Goal: Communication & Community: Participate in discussion

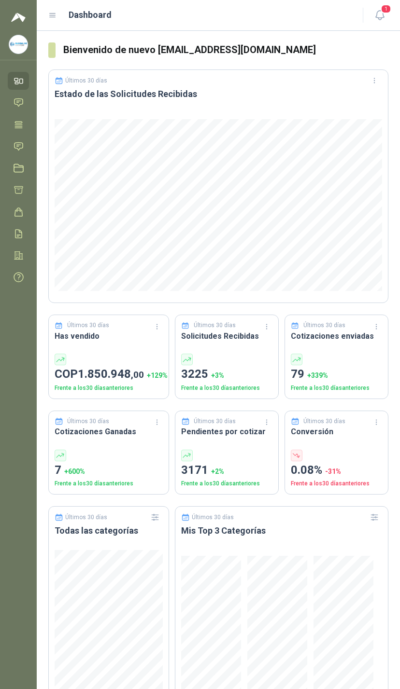
click at [387, 14] on span "1" at bounding box center [385, 8] width 11 height 9
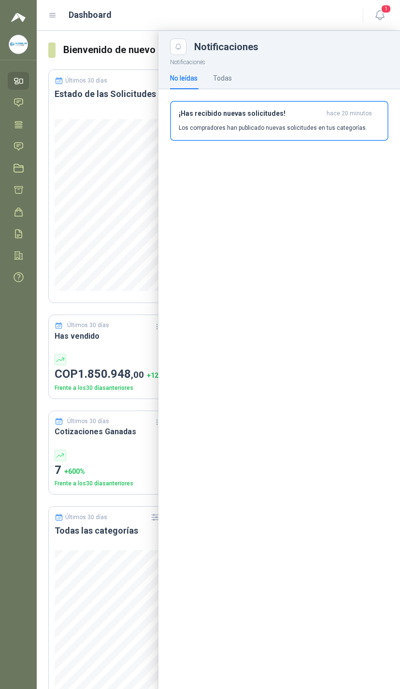
click at [228, 68] on div "Todas" at bounding box center [222, 78] width 19 height 22
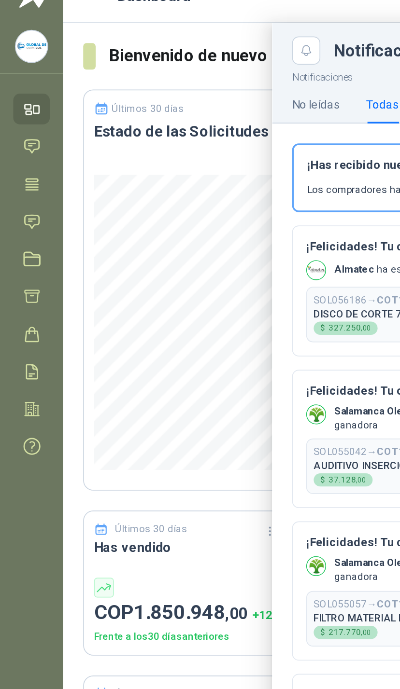
click at [15, 141] on icon at bounding box center [19, 146] width 10 height 10
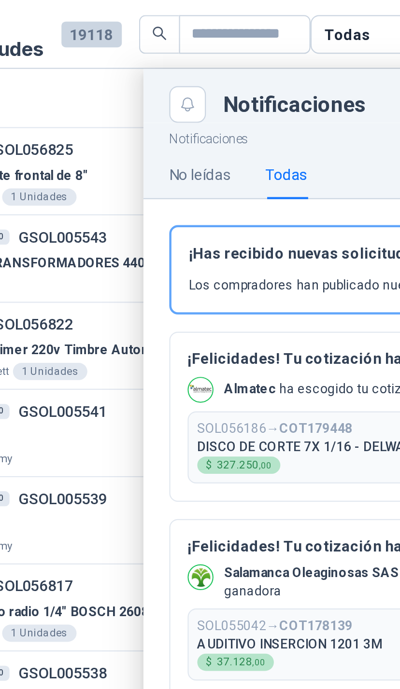
click at [239, 14] on div "Todas" at bounding box center [249, 15] width 20 height 11
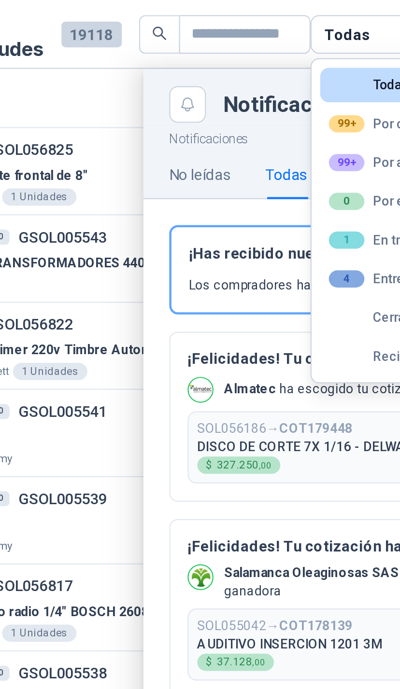
click at [241, 70] on div "99+ Por adjudicar" at bounding box center [268, 73] width 55 height 8
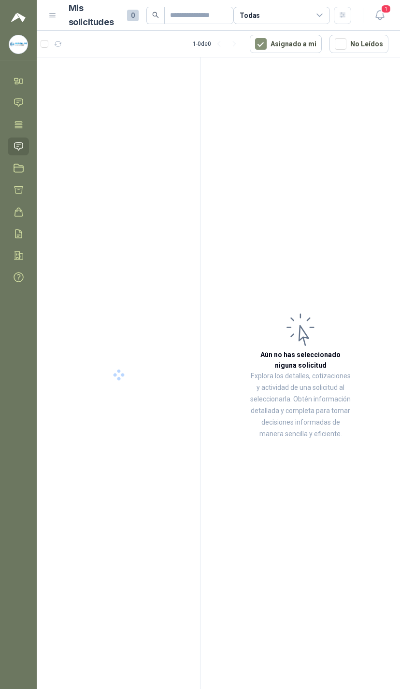
scroll to position [316, 19]
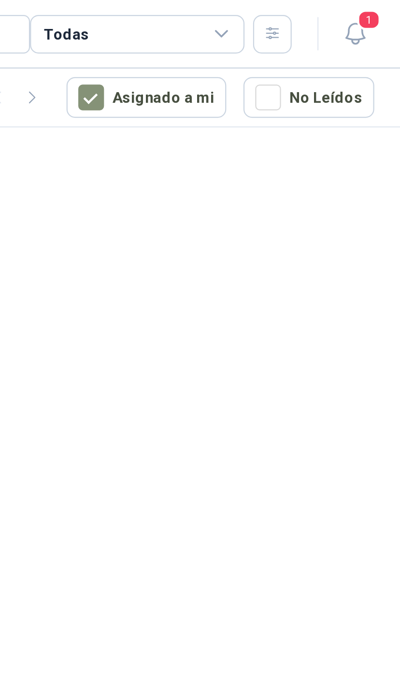
click at [380, 14] on span "1" at bounding box center [385, 8] width 11 height 9
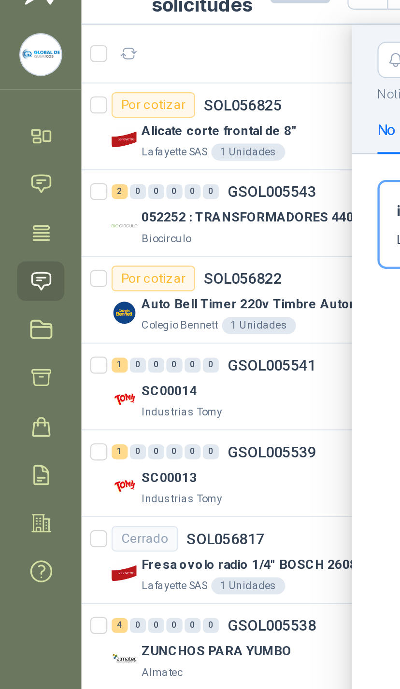
click at [21, 97] on icon at bounding box center [19, 102] width 10 height 10
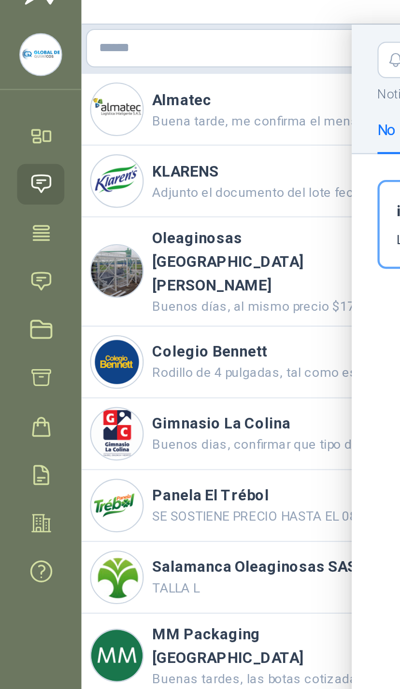
click at [83, 58] on div at bounding box center [218, 360] width 363 height 658
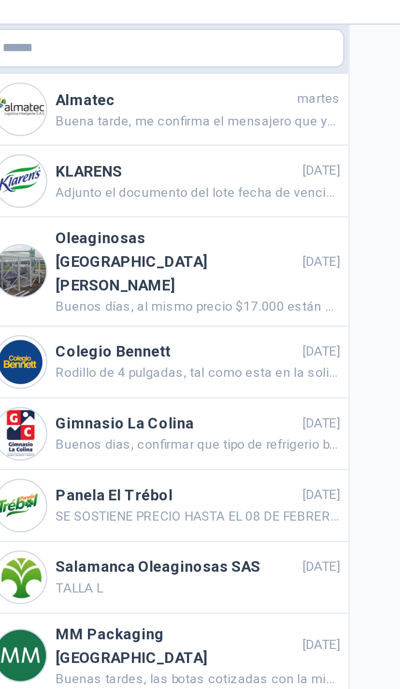
click at [69, 59] on h4 "Almatec" at bounding box center [122, 64] width 107 height 11
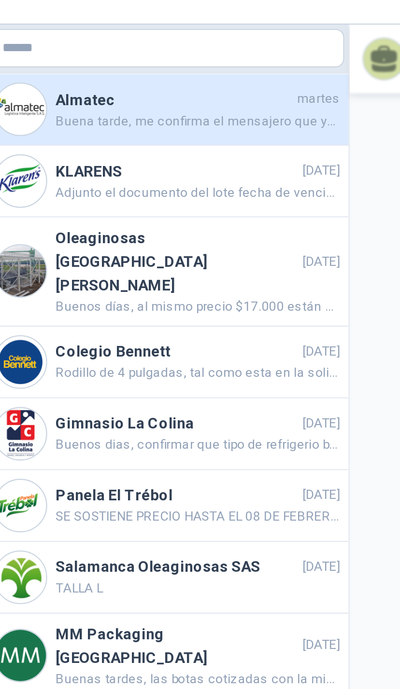
scroll to position [379, 0]
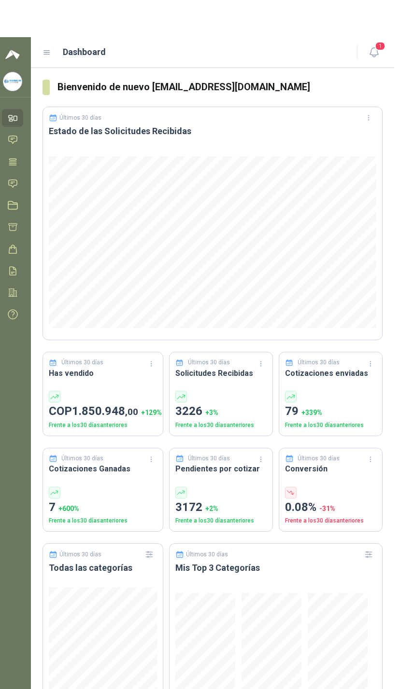
scroll to position [2, 0]
